Goal: Task Accomplishment & Management: Use online tool/utility

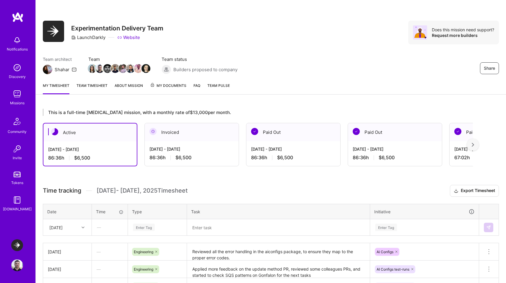
scroll to position [74, 0]
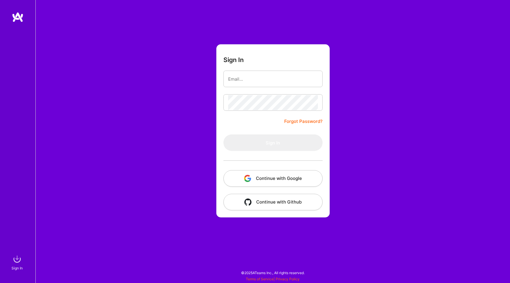
click at [309, 80] on body "Sign In Close Show all notifications Show unread notifications only Sign In For…" at bounding box center [255, 140] width 510 height 280
click at [0, 280] on com-1password-button at bounding box center [0, 280] width 0 height 0
type input "[EMAIL_ADDRESS][DOMAIN_NAME]"
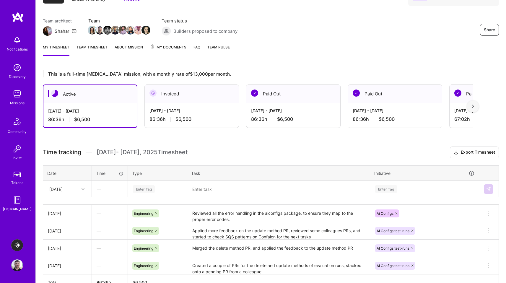
scroll to position [72, 0]
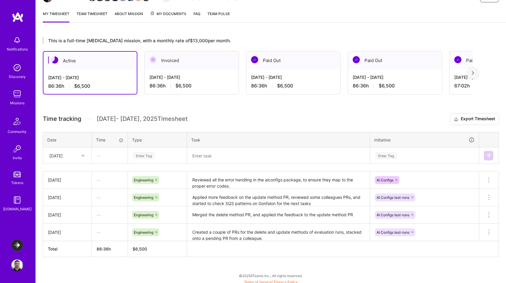
click at [63, 157] on div "[DATE]" at bounding box center [55, 155] width 13 height 6
click at [61, 237] on div "[DATE]" at bounding box center [67, 237] width 48 height 11
click at [156, 157] on div "Enter Tag" at bounding box center [157, 155] width 50 height 7
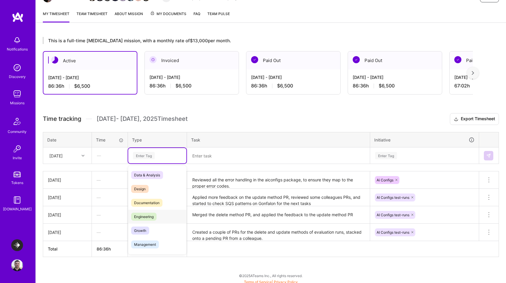
click at [153, 218] on span "Engineering" at bounding box center [143, 217] width 25 height 8
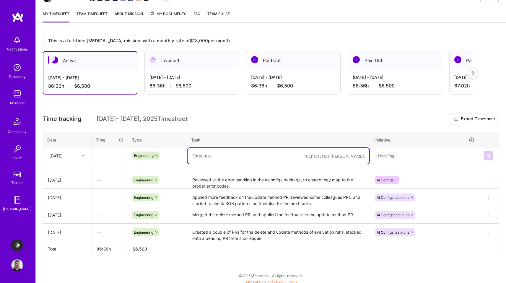
click at [262, 152] on textarea at bounding box center [279, 156] width 182 height 16
type textarea "Merged both PRs, and started on the next task for SQS error management"
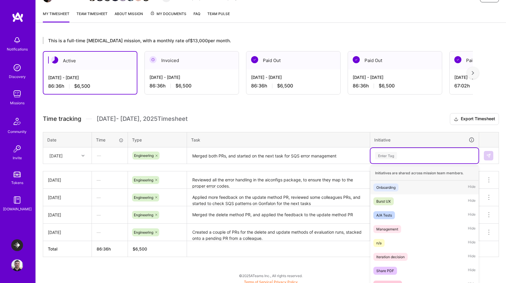
scroll to position [75, 0]
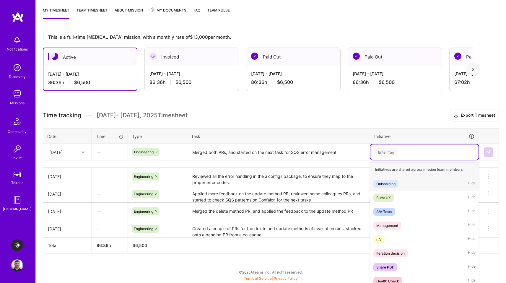
click at [383, 157] on div "Enter Tag" at bounding box center [424, 151] width 108 height 15
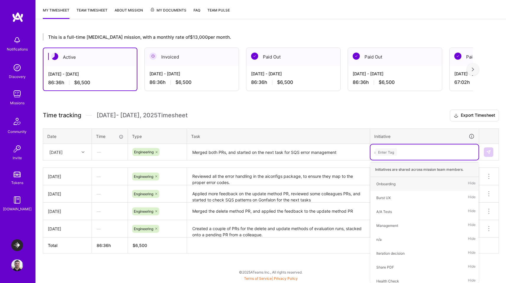
scroll to position [74, 0]
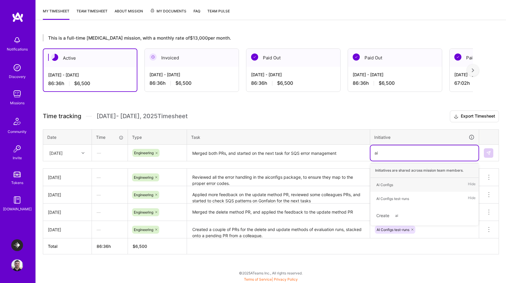
type input "ai con"
click at [389, 198] on div "AI Configs test-runs" at bounding box center [392, 199] width 33 height 6
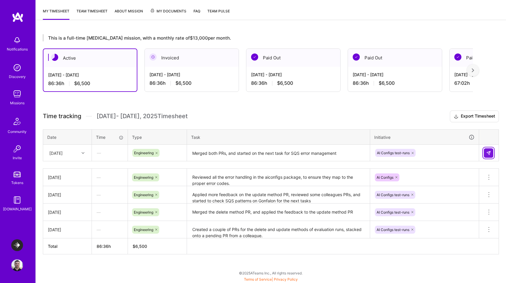
click at [488, 151] on img at bounding box center [488, 153] width 5 height 5
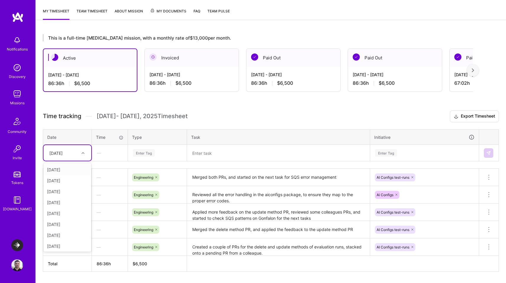
click at [83, 154] on icon at bounding box center [83, 153] width 3 height 3
click at [56, 238] on div "[DATE]" at bounding box center [67, 235] width 48 height 11
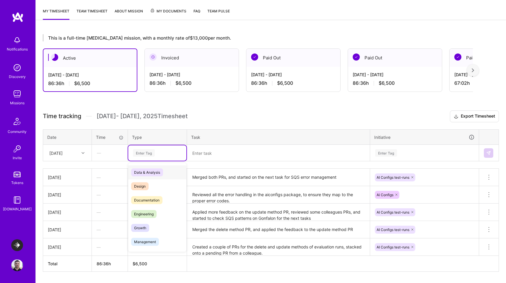
click at [142, 151] on div "Enter Tag" at bounding box center [144, 152] width 22 height 9
click at [147, 212] on span "Engineering" at bounding box center [143, 214] width 25 height 8
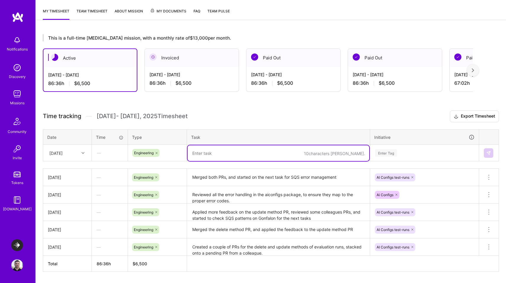
click at [232, 154] on textarea at bounding box center [279, 153] width 182 height 16
click at [209, 155] on textarea "Complete REL-9980, Handling errors on SQS forwarding and created a PR" at bounding box center [279, 153] width 182 height 16
type textarea "Completed REL-9980, Handling errors on SQS forwarding and created a PR"
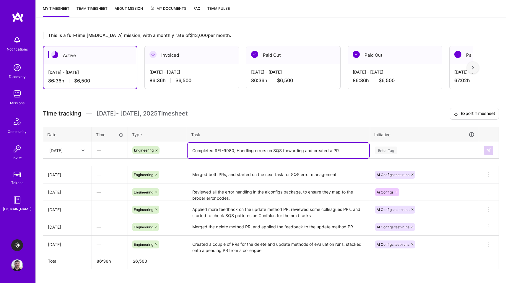
click at [381, 154] on div "Enter Tag" at bounding box center [424, 150] width 108 height 15
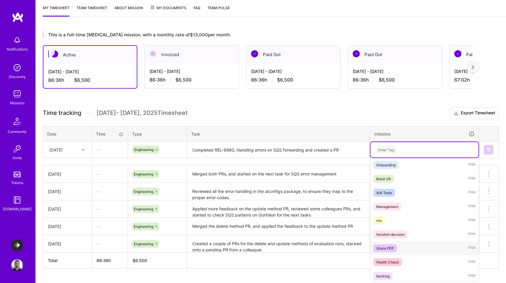
scroll to position [18, 0]
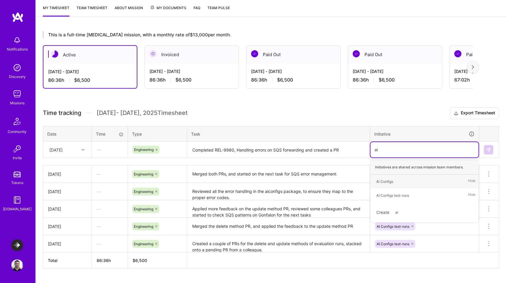
type input "ai"
click at [388, 196] on div "AI Configs test-runs" at bounding box center [392, 195] width 33 height 6
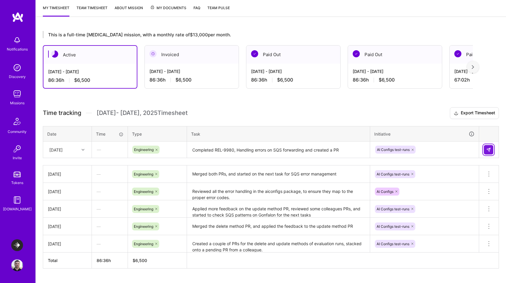
click at [491, 150] on img at bounding box center [488, 149] width 5 height 5
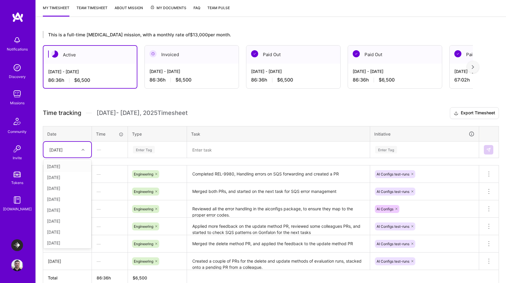
click at [77, 149] on div "[DATE]" at bounding box center [62, 150] width 33 height 10
click at [61, 201] on div "[DATE]" at bounding box center [67, 198] width 48 height 11
click at [141, 147] on div "Enter Tag" at bounding box center [144, 149] width 22 height 9
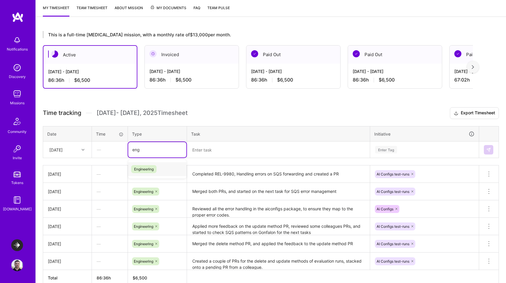
type input "engi"
click at [141, 170] on span "Engineering" at bounding box center [143, 169] width 25 height 8
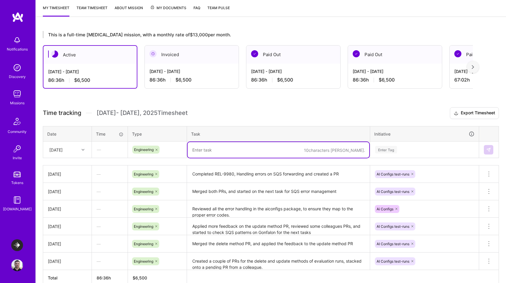
click at [207, 150] on textarea at bounding box center [279, 150] width 182 height 16
click at [225, 151] on textarea at bounding box center [279, 150] width 182 height 16
click at [278, 152] on textarea "Worked on REL-9007, and applied" at bounding box center [279, 150] width 182 height 16
paste textarea "Add AI evaluation resource type and access control actions"
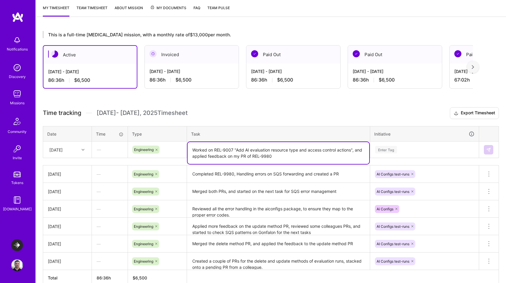
type textarea "Worked on REL-9007 "Add AI evaluation resource type and access control actions"…"
click at [387, 149] on div "Enter Tag" at bounding box center [386, 149] width 22 height 9
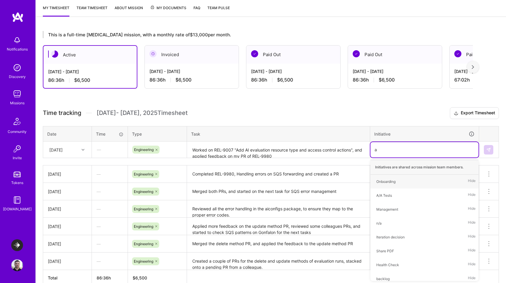
type input "ai"
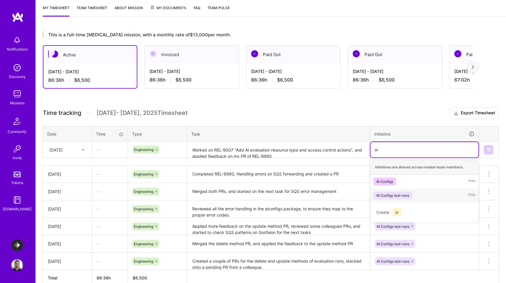
click at [396, 198] on span "AI Configs test-runs" at bounding box center [392, 195] width 39 height 8
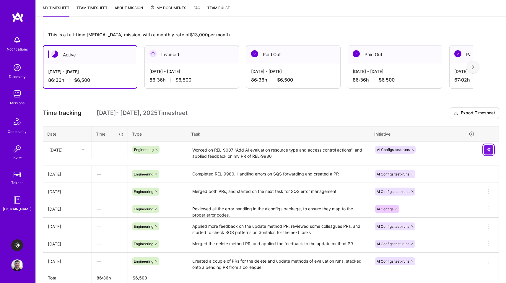
click at [487, 149] on img at bounding box center [488, 149] width 5 height 5
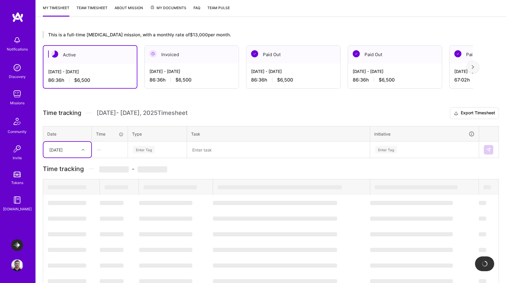
click at [83, 149] on icon at bounding box center [83, 149] width 3 height 3
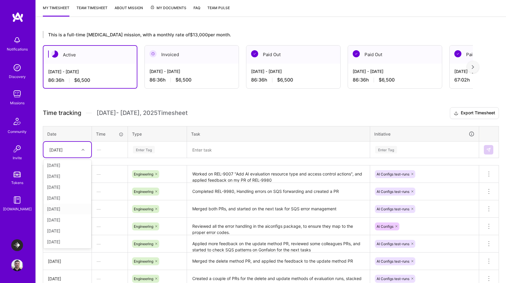
click at [58, 209] on div "[DATE]" at bounding box center [67, 209] width 48 height 11
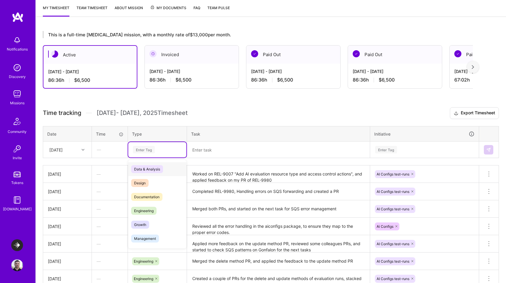
click at [143, 156] on div "Enter Tag" at bounding box center [157, 149] width 58 height 15
click at [144, 207] on span "Engineering" at bounding box center [143, 211] width 25 height 8
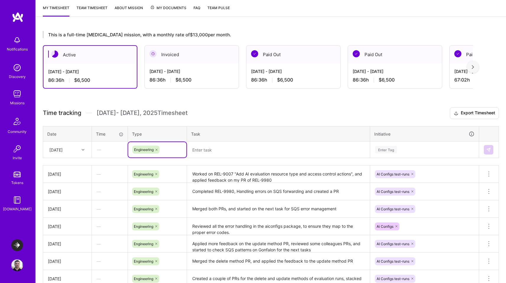
click at [215, 148] on textarea at bounding box center [279, 150] width 182 height 16
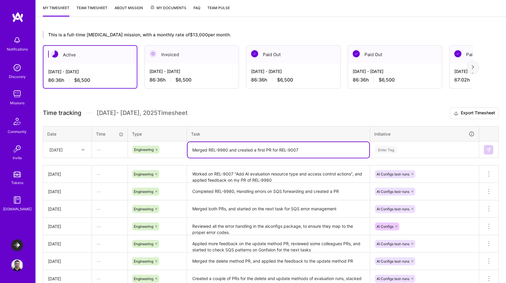
type textarea "Merged REL-9980 and created a first PR for REL-9007"
click at [388, 151] on div "Enter Tag" at bounding box center [386, 149] width 22 height 9
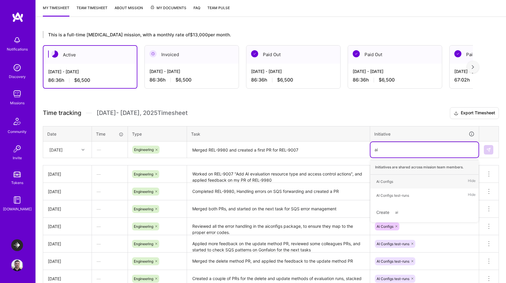
type input "ai con"
click at [397, 191] on span "AI Configs test-runs" at bounding box center [392, 195] width 39 height 8
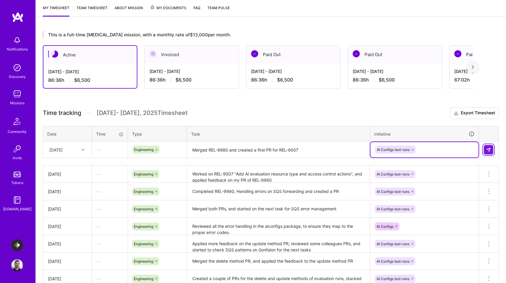
click at [485, 148] on button at bounding box center [488, 149] width 9 height 9
